Goal: Book appointment/travel/reservation

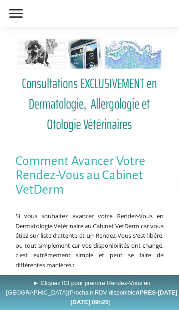
click at [130, 167] on h1 "Comment Avancer Votre Rendez-Vous au Cabinet VetDerm" at bounding box center [89, 175] width 148 height 43
click at [146, 98] on span "Consultations EXCLUSIVEMENT en Dermatologie, Allergologie et Otologie Vétérinai…" at bounding box center [89, 103] width 148 height 61
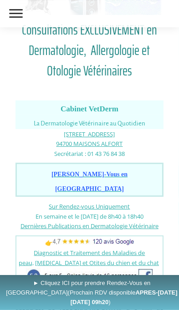
scroll to position [54, 0]
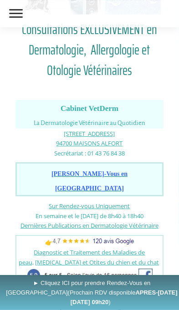
click at [51, 174] on span "Prendre Rendez-Vous en Ligne" at bounding box center [89, 181] width 76 height 21
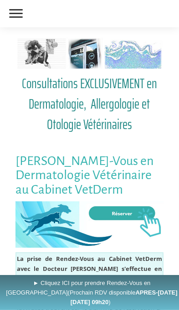
click at [148, 209] on img at bounding box center [89, 224] width 148 height 46
